Goal: Information Seeking & Learning: Learn about a topic

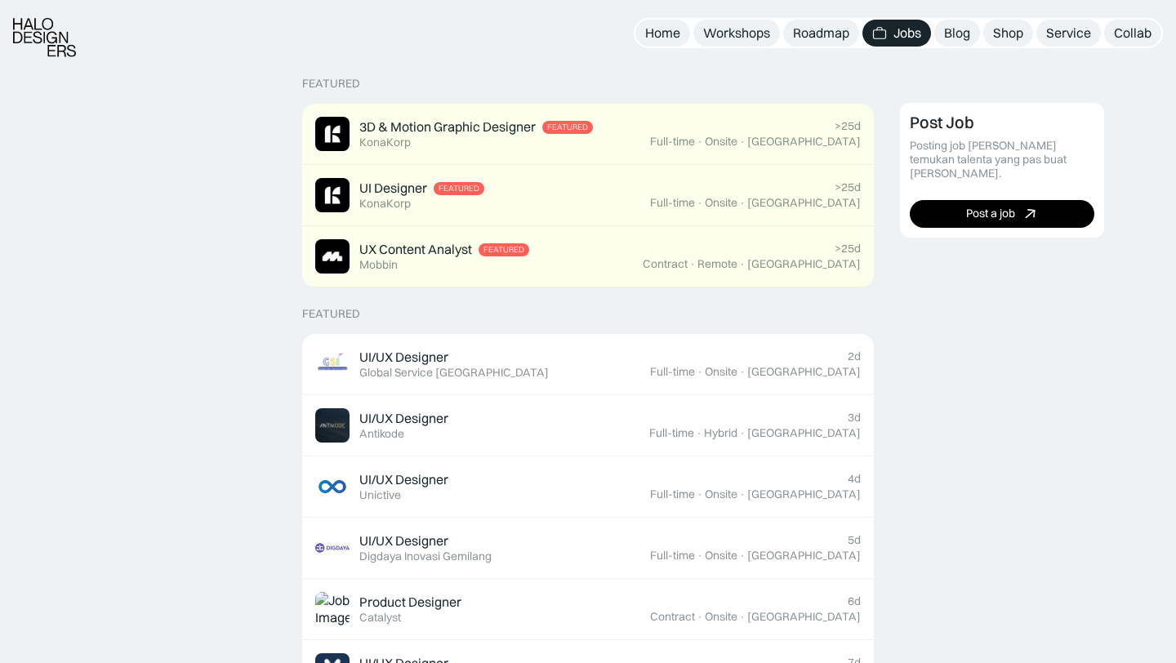
scroll to position [370, 0]
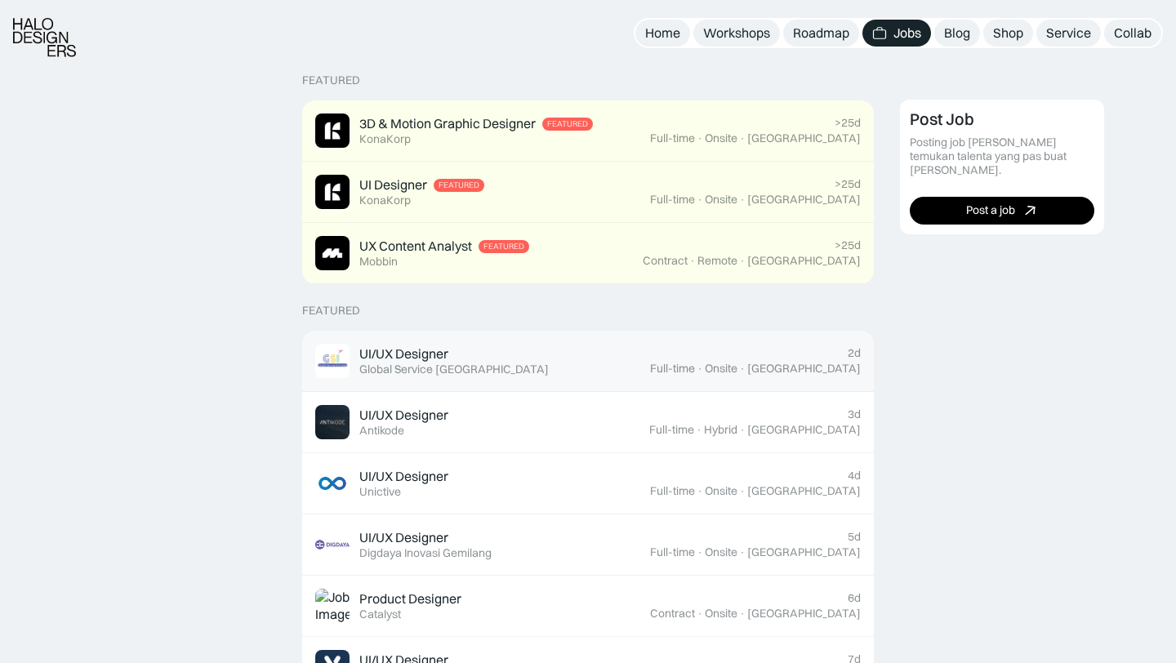
click at [650, 354] on div "UI/UX Designer Featured Global Service [GEOGRAPHIC_DATA]" at bounding box center [482, 361] width 335 height 34
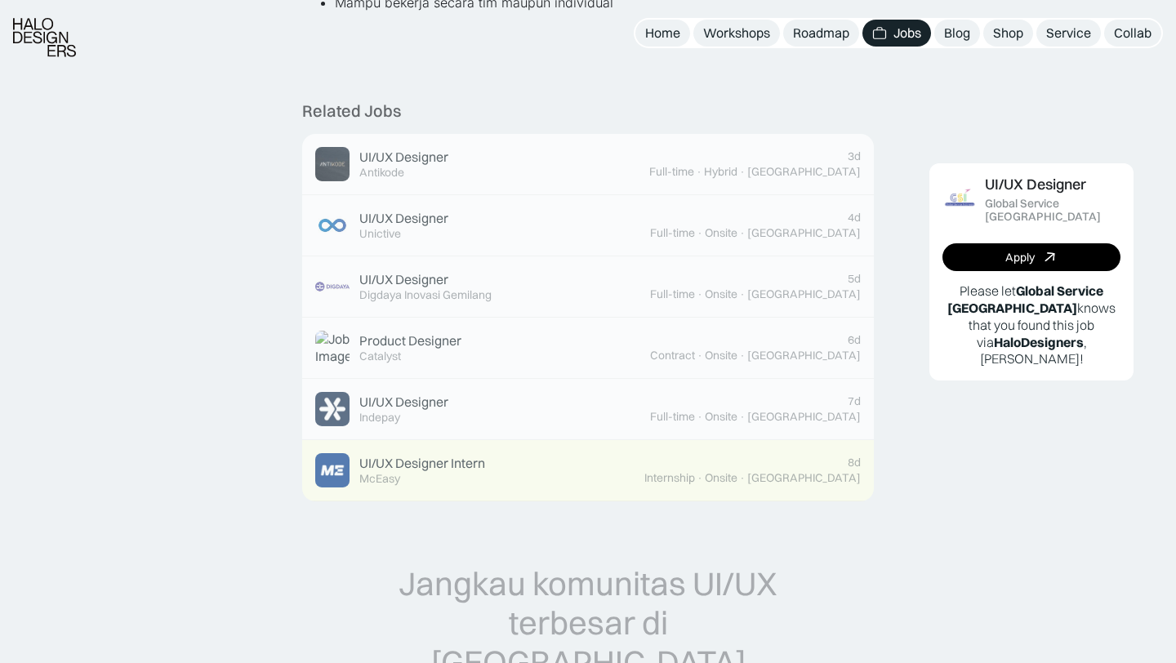
scroll to position [592, 0]
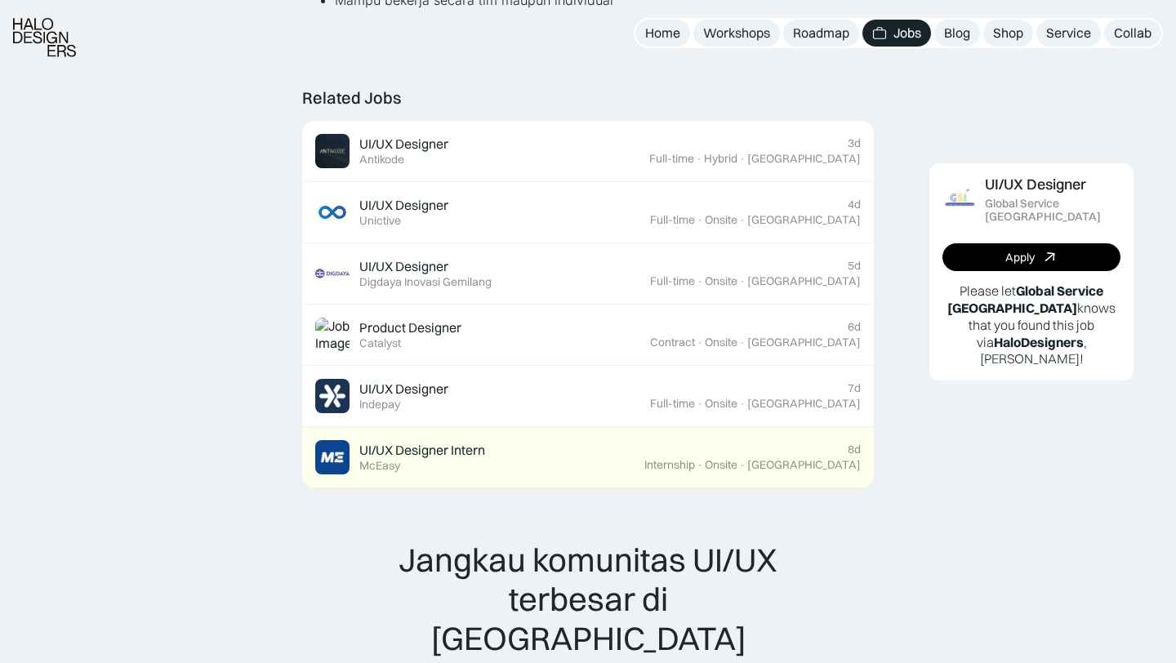
click at [912, 439] on div "UI/UX Designer Global Service [GEOGRAPHIC_DATA] Apply Please let Global Service…" at bounding box center [1031, 460] width 263 height 1509
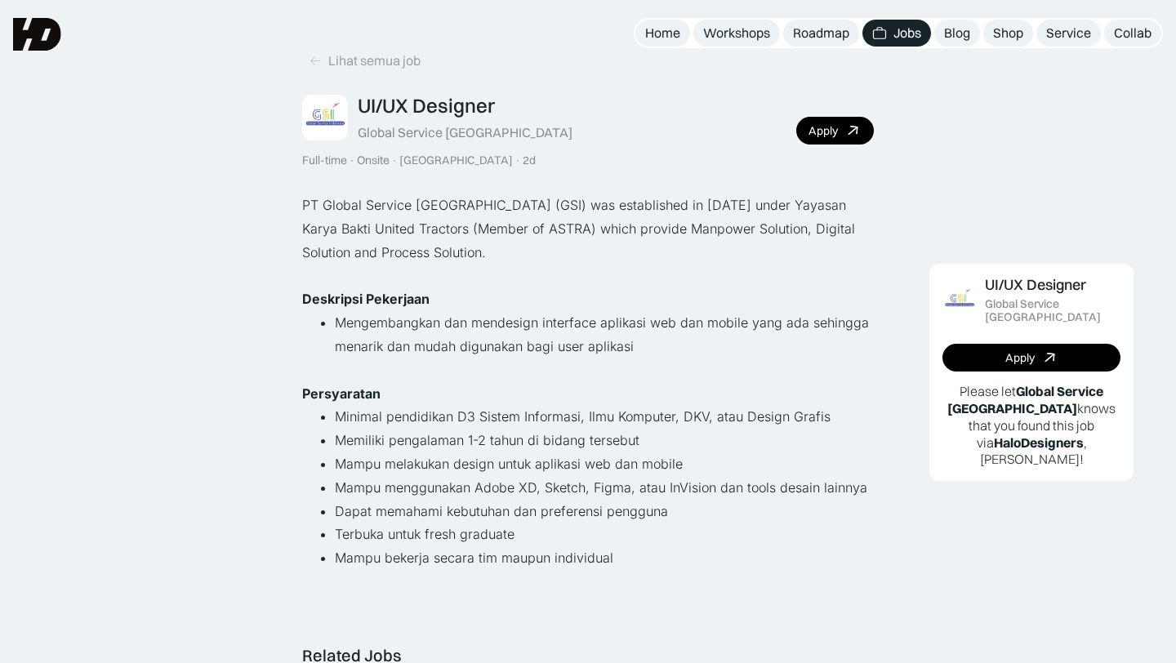
scroll to position [0, 0]
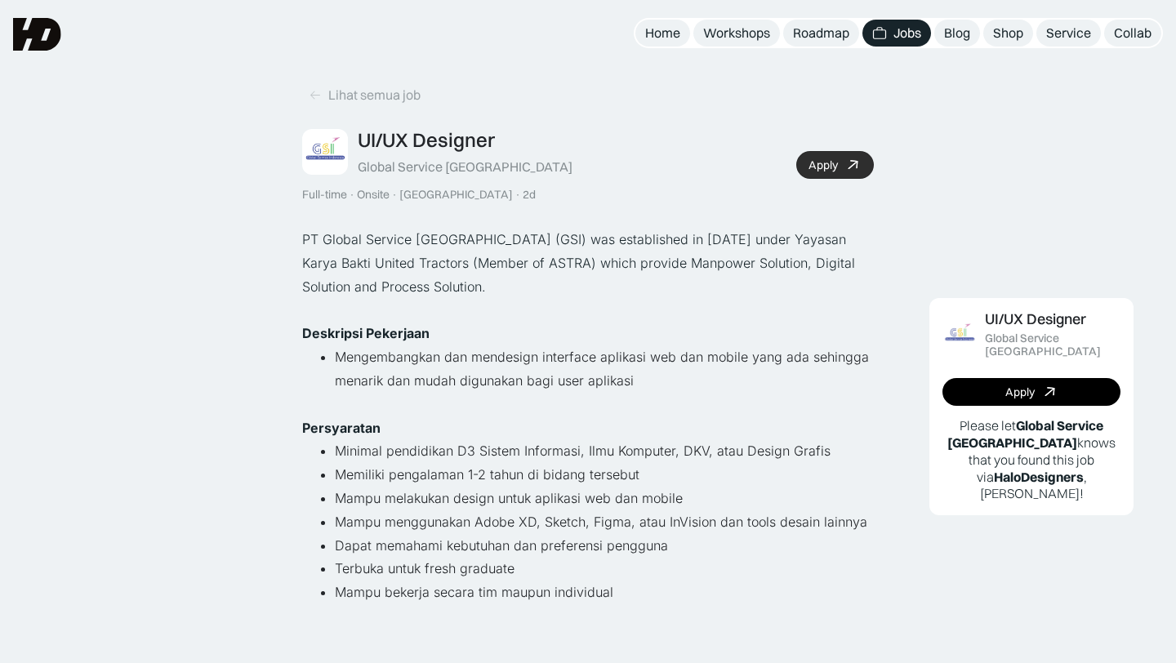
click at [858, 163] on icon at bounding box center [853, 166] width 24 height 24
